Goal: Find specific page/section: Find specific page/section

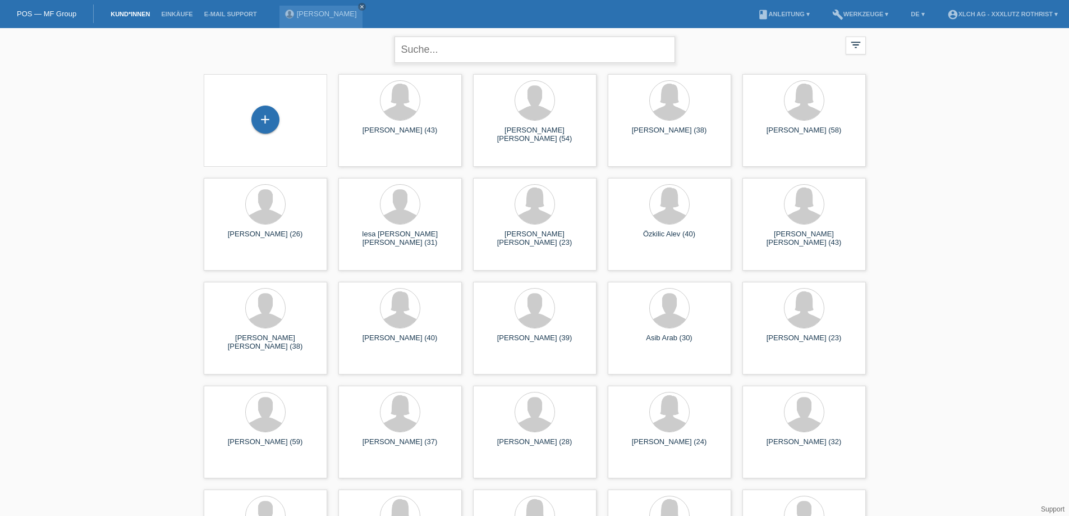
click at [537, 44] on input "text" at bounding box center [534, 49] width 280 height 26
type input "memaj"
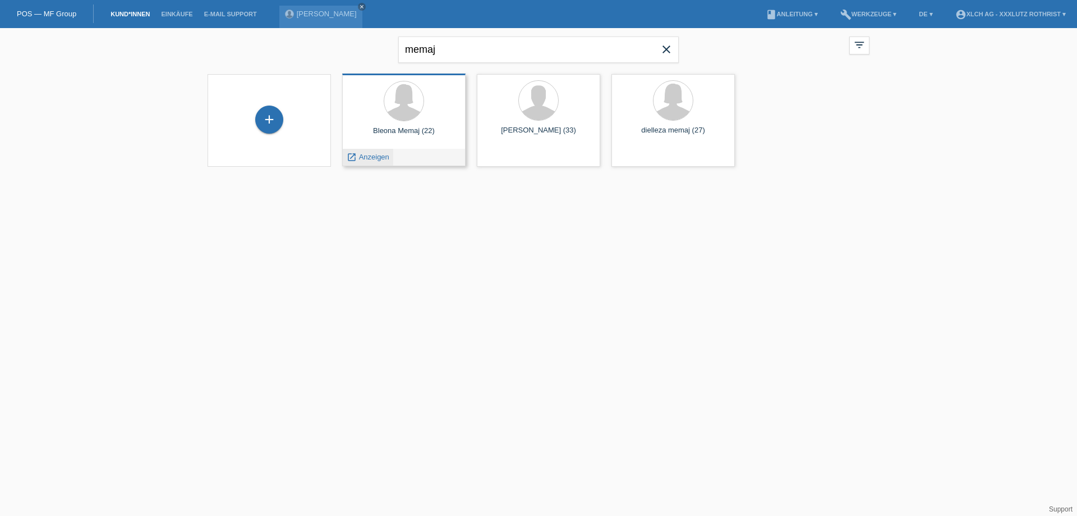
click at [366, 157] on span "Anzeigen" at bounding box center [374, 157] width 30 height 8
